Goal: Find specific page/section: Find specific page/section

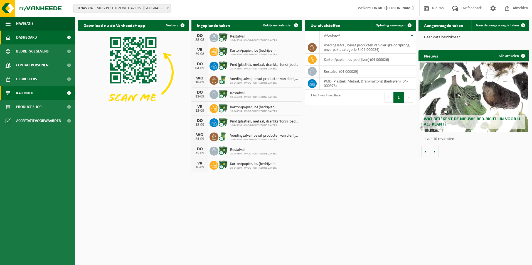
click at [33, 93] on span "Kalender" at bounding box center [24, 93] width 17 height 14
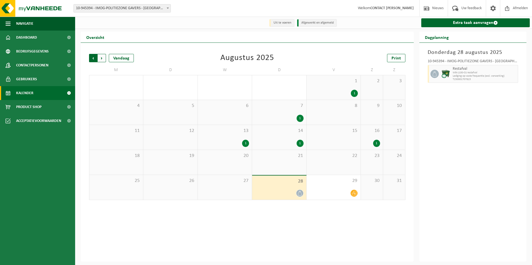
click at [101, 58] on span "Volgende" at bounding box center [102, 58] width 8 height 8
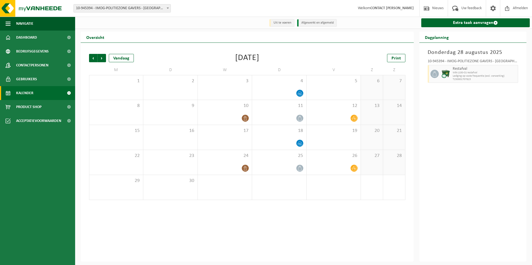
click at [101, 58] on span "Volgende" at bounding box center [102, 58] width 8 height 8
click at [93, 58] on span "Vorige" at bounding box center [93, 58] width 8 height 8
click at [396, 58] on span "Print" at bounding box center [395, 58] width 9 height 4
click at [100, 58] on span "Volgende" at bounding box center [102, 58] width 8 height 8
click at [395, 59] on span "Print" at bounding box center [395, 58] width 9 height 4
